Goal: Navigation & Orientation: Go to known website

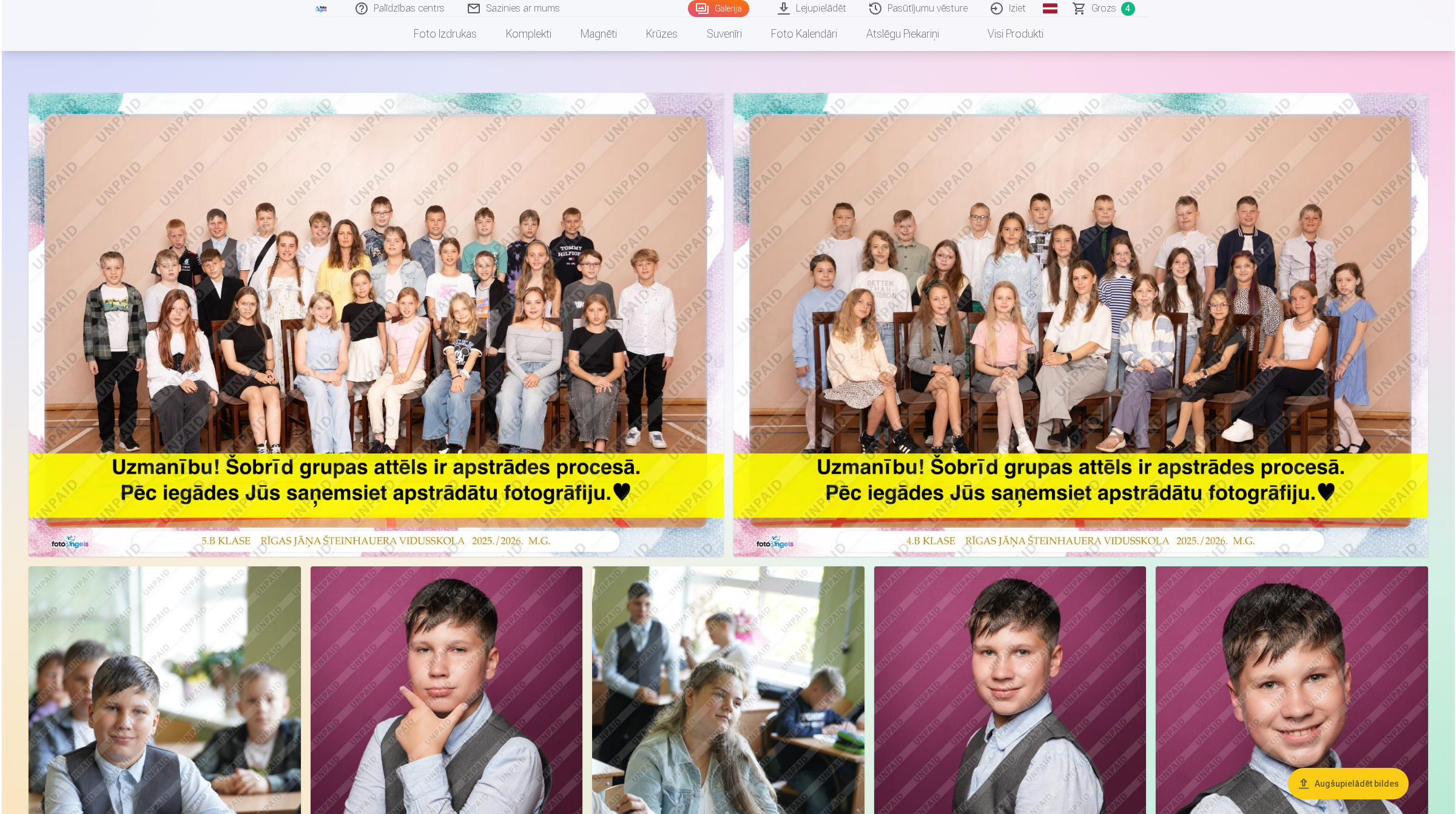
scroll to position [76, 0]
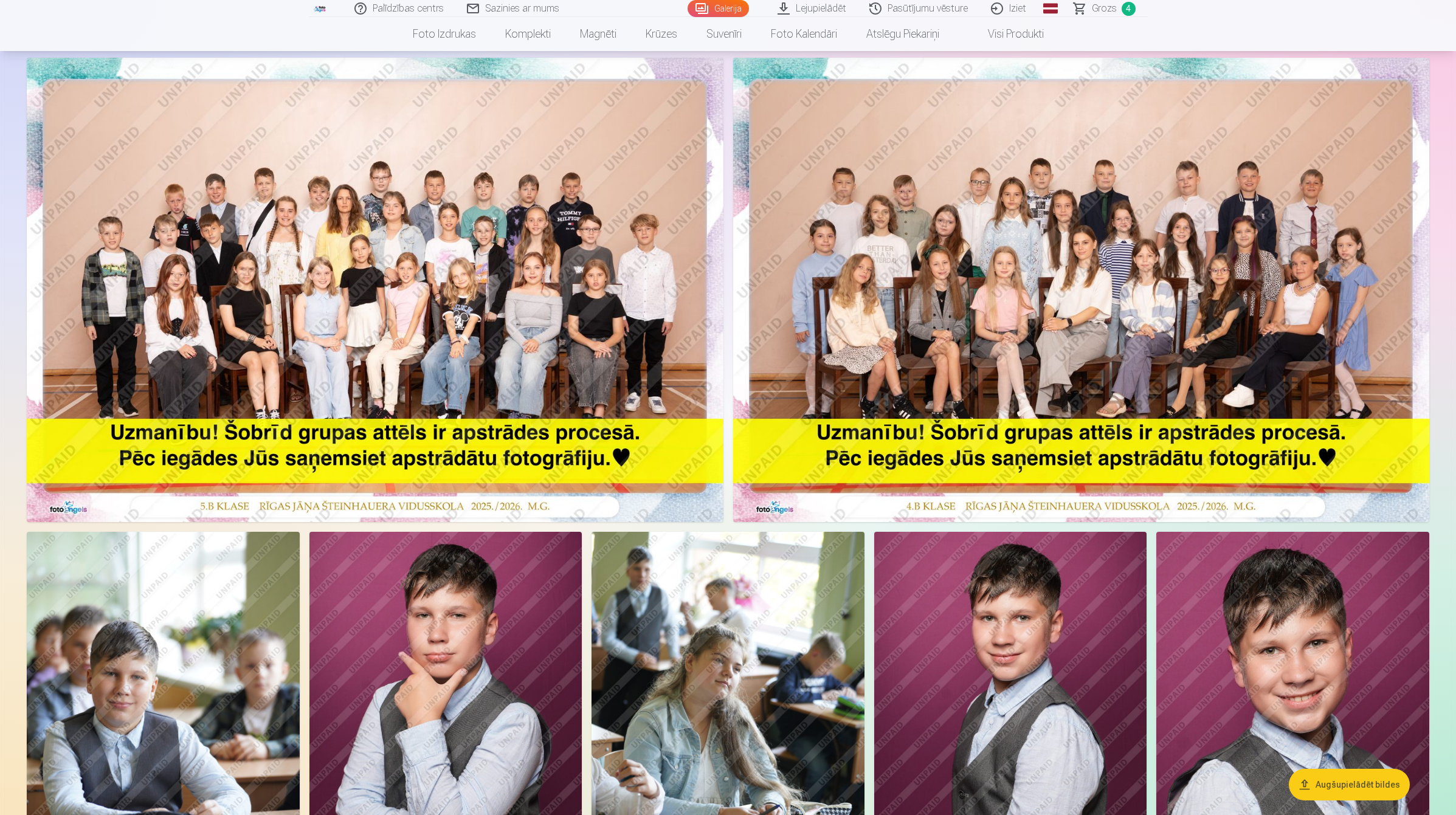
click at [418, 298] on img at bounding box center [375, 290] width 697 height 464
